Goal: Transaction & Acquisition: Subscribe to service/newsletter

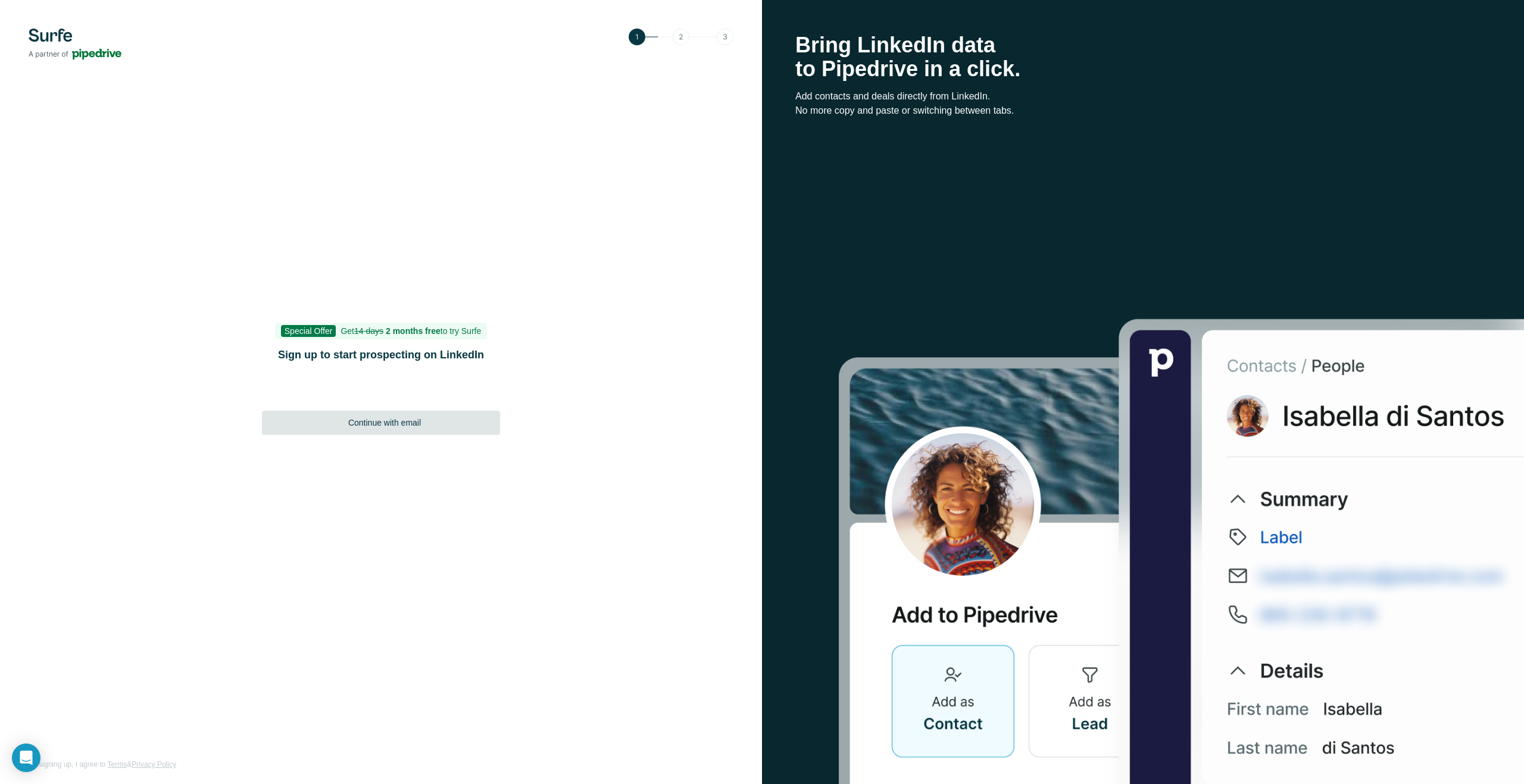
click at [412, 419] on span "Continue with email" at bounding box center [384, 422] width 72 height 12
click at [434, 397] on input at bounding box center [381, 398] width 238 height 30
type input "**********"
click at [422, 431] on button "Sign up" at bounding box center [381, 434] width 238 height 24
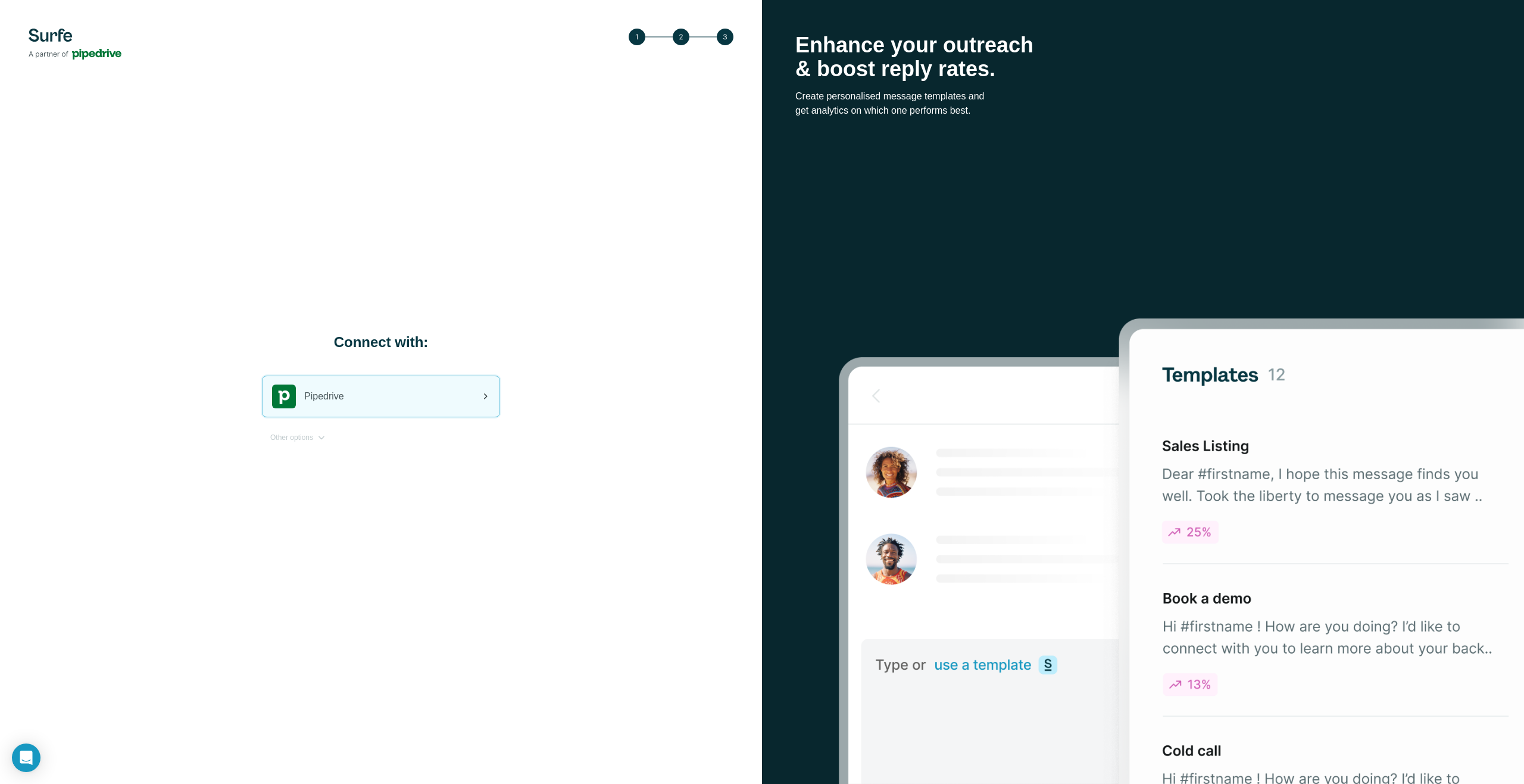
click at [344, 396] on span "Pipedrive" at bounding box center [324, 396] width 40 height 14
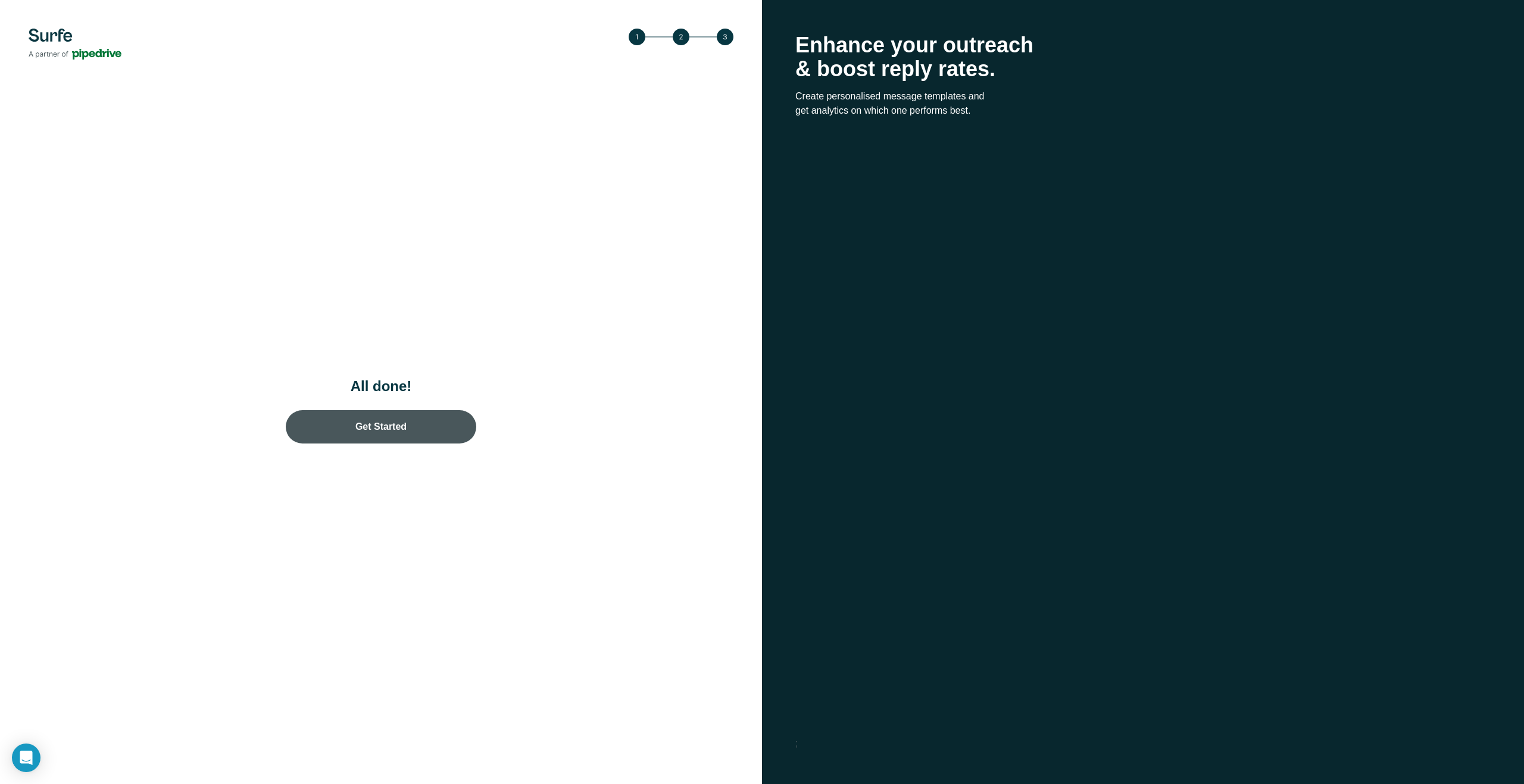
click at [373, 431] on link "Get Started" at bounding box center [381, 426] width 190 height 33
